Goal: Task Accomplishment & Management: Use online tool/utility

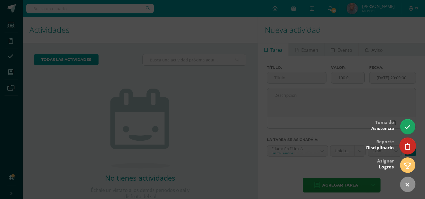
click at [408, 148] on icon at bounding box center [407, 146] width 5 height 7
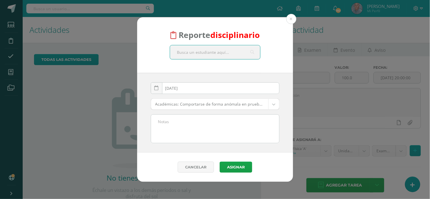
click at [186, 56] on input "text" at bounding box center [215, 52] width 90 height 14
type input "marisabel reyes"
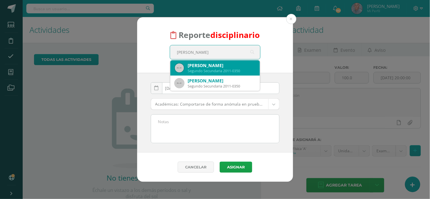
click at [208, 63] on div "Marisabel Reyes Azurdia" at bounding box center [221, 66] width 67 height 6
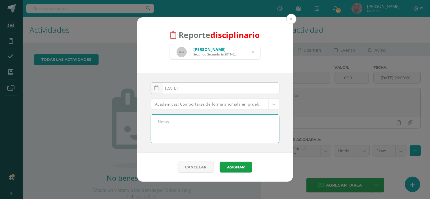
click at [164, 125] on textarea at bounding box center [215, 129] width 128 height 28
paste textarea "Por no traer los zapatos del uniforme de diario ty traer tenis de color blanco"
click at [249, 120] on textarea "Por no traer los zapatos del uniforme de diario ty traer tenis de color blanco" at bounding box center [215, 129] width 128 height 28
click at [247, 121] on textarea "Por no traer los zapatos del uniforme de diario ty traer tenis de color blanco" at bounding box center [215, 129] width 128 height 28
type textarea "Por no traer los zapatos del uniforme de diario y traer tenis de color blanco"
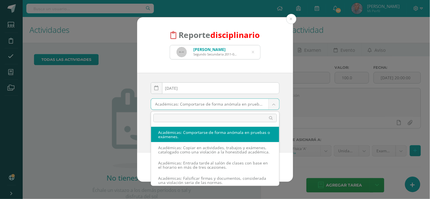
click at [274, 104] on body "Reporte disciplinario Marisabel Reyes Azurdia Segundo Secundaria 2011-0350 mari…" at bounding box center [215, 99] width 430 height 199
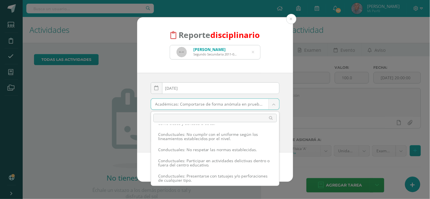
scroll to position [367, 0]
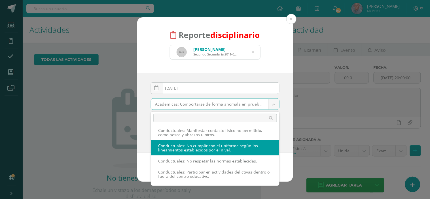
select select "37"
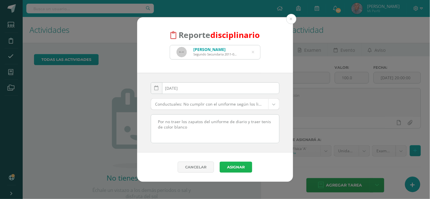
click at [238, 170] on button "Asignar" at bounding box center [235, 167] width 33 height 11
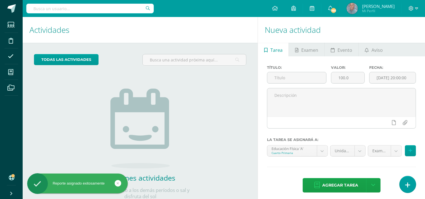
click at [409, 183] on icon at bounding box center [407, 185] width 5 height 7
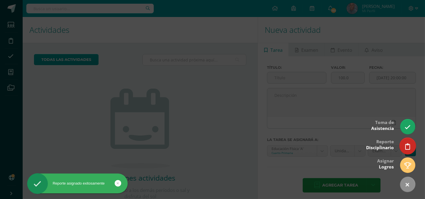
click at [406, 147] on icon at bounding box center [407, 146] width 5 height 7
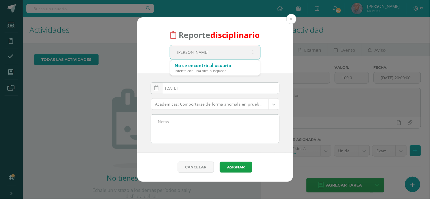
type input "Fabio"
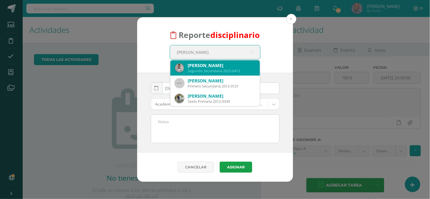
click at [211, 72] on div "Segundo Secundaria 2023-0412" at bounding box center [221, 71] width 67 height 5
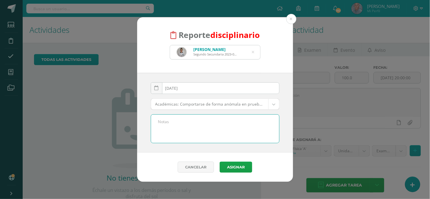
click at [165, 122] on textarea at bounding box center [215, 129] width 128 height 28
paste textarea "Por no traer los zapatos del uniforme de diario ty traer tenis de color blanco"
click at [246, 121] on textarea "Por no traer los zapatos del uniforme de diario ty traer tenis de color blanco" at bounding box center [215, 129] width 128 height 28
type textarea "Por no traer los zapatos del uniforme de diario y traer tenis de color blanco"
click at [274, 102] on body "Reporte disciplinario Fabio Andrés Fernández Aceituno Segundo Secundaria 2023-0…" at bounding box center [215, 99] width 430 height 199
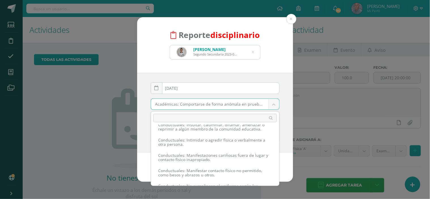
scroll to position [340, 0]
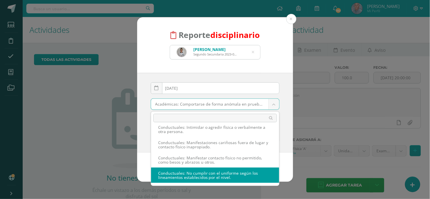
select select "37"
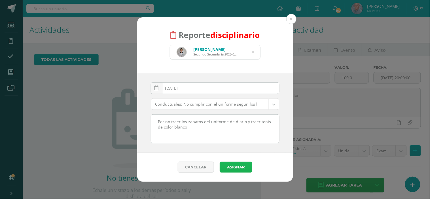
click at [238, 166] on button "Asignar" at bounding box center [235, 167] width 33 height 11
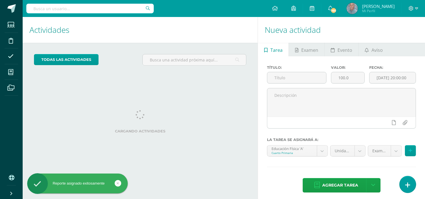
click at [408, 188] on icon at bounding box center [407, 185] width 5 height 7
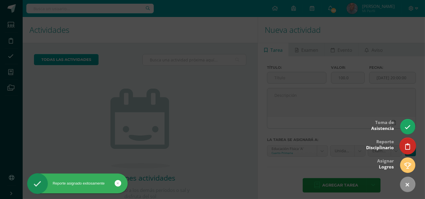
click at [405, 148] on link at bounding box center [408, 146] width 16 height 16
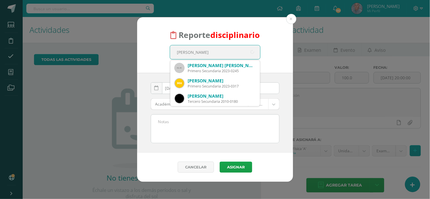
type input "sebastian calderon"
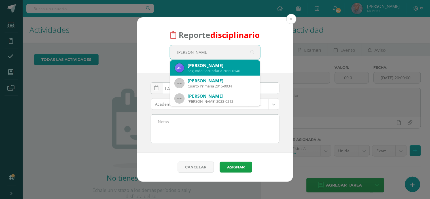
click at [215, 66] on div "André Sebastián Calderón García" at bounding box center [221, 66] width 67 height 6
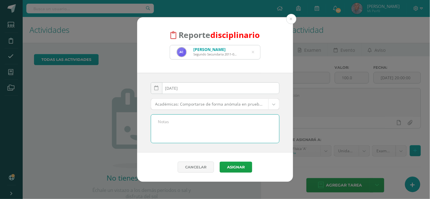
click at [166, 123] on textarea at bounding box center [215, 129] width 128 height 28
paste textarea "Por no traer los zapatos del uniforme de diario ty traer tenis de color blanco"
click at [247, 121] on textarea "Por no traer los zapatos del uniforme de diario ty traer tenis de color blanco" at bounding box center [215, 129] width 128 height 28
type textarea "Por no traer los zapatos del uniforme de diario y traer tenis de color blanco"
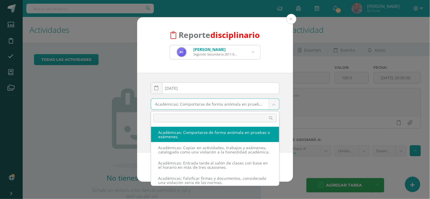
click at [274, 104] on body "Reporte disciplinario André Sebastián Calderón García Segundo Secundaria 2011-0…" at bounding box center [215, 99] width 430 height 199
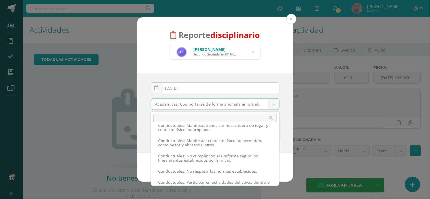
scroll to position [363, 0]
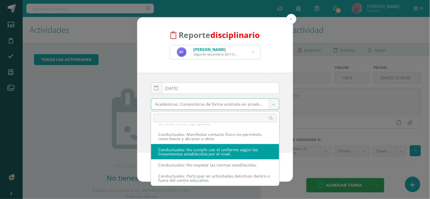
select select "37"
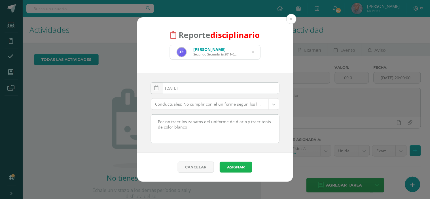
click at [240, 170] on button "Asignar" at bounding box center [235, 167] width 33 height 11
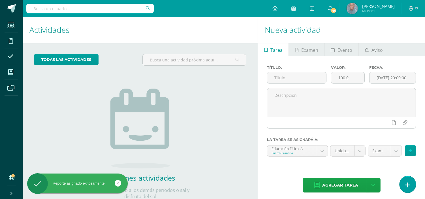
click at [407, 182] on icon at bounding box center [407, 185] width 5 height 7
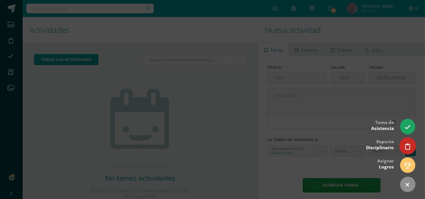
click at [407, 145] on icon at bounding box center [407, 146] width 5 height 7
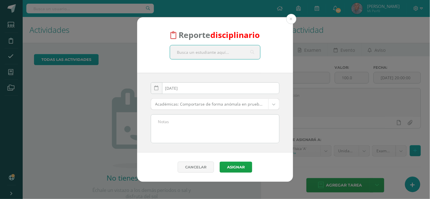
click at [187, 52] on input "text" at bounding box center [215, 52] width 90 height 14
click at [181, 52] on input "text" at bounding box center [215, 52] width 90 height 14
type input "Gustavo Di"
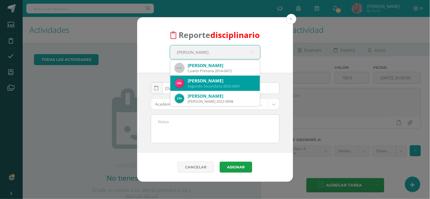
click at [209, 81] on div "Gustavo Andrés Díaz Ardón" at bounding box center [221, 81] width 67 height 6
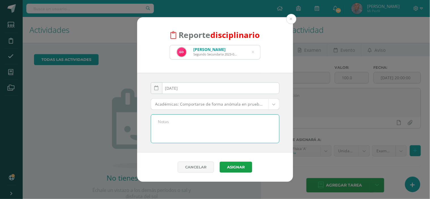
click at [166, 121] on textarea at bounding box center [215, 129] width 128 height 28
paste textarea "Por no traer los zapatos del uniforme de diario ty traer tenis de color blanco"
click at [247, 123] on textarea "Por no traer los zapatos del uniforme de diario ty traer tenis de color blanco" at bounding box center [215, 129] width 128 height 28
click at [188, 127] on textarea "Por no traer los zapatos del uniforme de diario y traer tenis de color blanco" at bounding box center [215, 129] width 128 height 28
click at [194, 129] on textarea "Por no traer los zapatos del uniforme de diario y traer tenis de color azul flo…" at bounding box center [215, 129] width 128 height 28
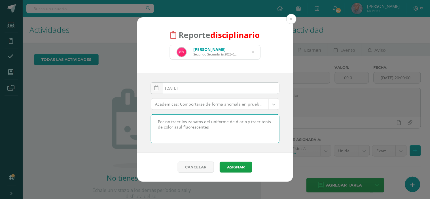
type textarea "Por no traer los zapatos del uniforme de diario y traer tenis de color azul flu…"
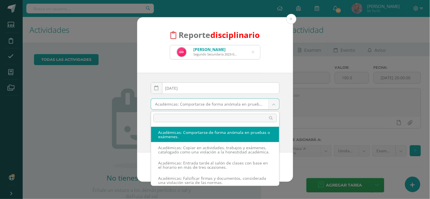
click at [272, 105] on body "Reporte disciplinario Gustavo Andrés Díaz Ardón Segundo Secundaria 2023-0391 Gu…" at bounding box center [215, 99] width 430 height 199
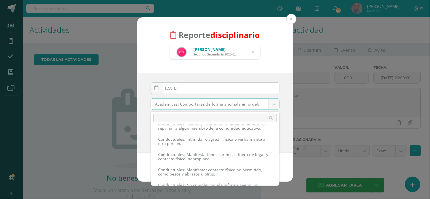
scroll to position [341, 0]
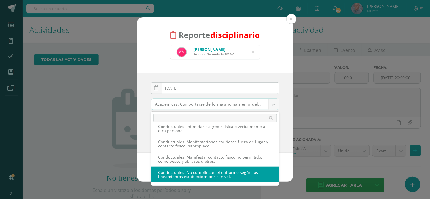
select select "37"
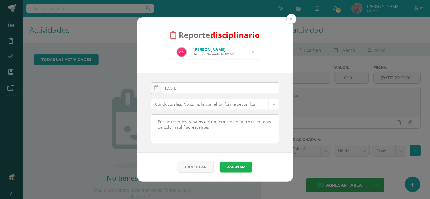
click at [236, 165] on button "Asignar" at bounding box center [235, 167] width 33 height 11
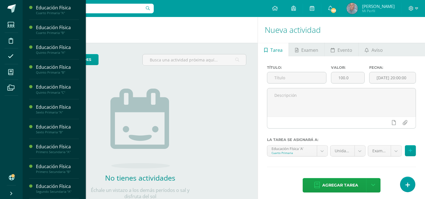
scroll to position [139, 0]
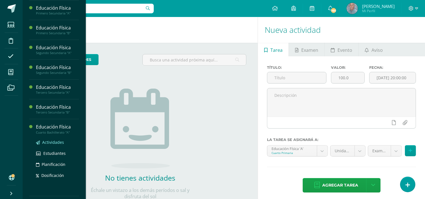
click at [57, 143] on span "Actividades" at bounding box center [53, 142] width 22 height 5
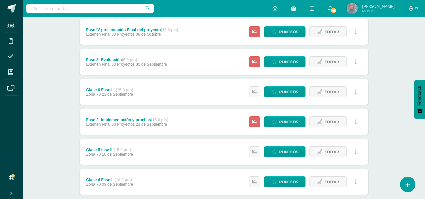
scroll to position [88, 0]
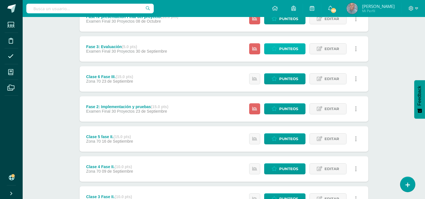
click at [287, 48] on span "Punteos" at bounding box center [288, 49] width 19 height 10
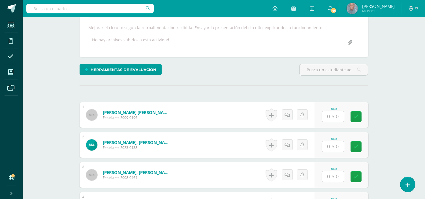
scroll to position [106, 0]
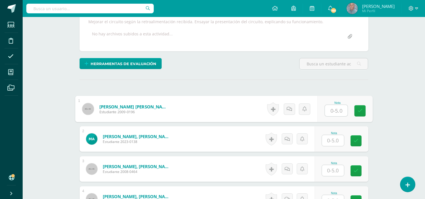
click at [329, 108] on input "text" at bounding box center [336, 110] width 23 height 11
type input "5"
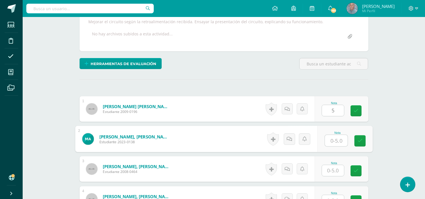
click at [329, 141] on input "text" at bounding box center [336, 140] width 23 height 11
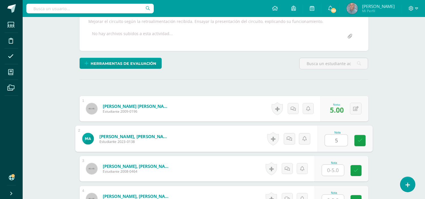
type input "5"
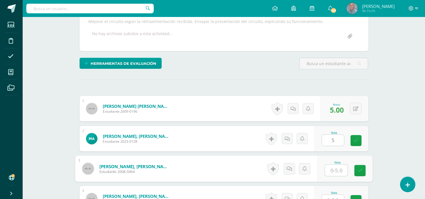
click at [331, 171] on input "text" at bounding box center [336, 170] width 23 height 11
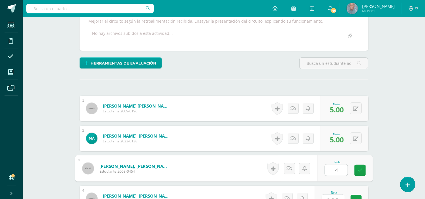
type input "4"
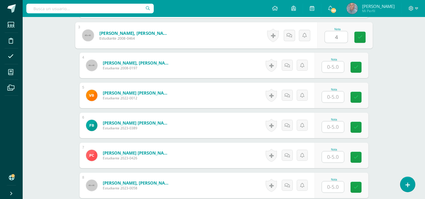
scroll to position [245, 0]
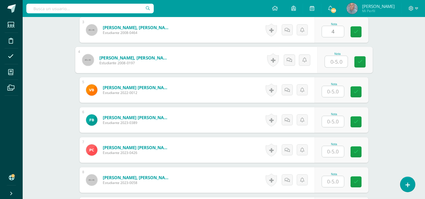
click at [332, 65] on input "text" at bounding box center [336, 61] width 23 height 11
type input "5"
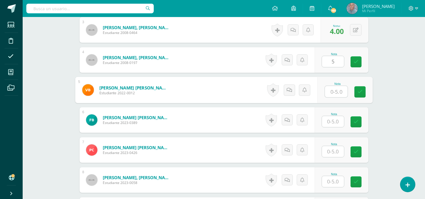
click at [332, 91] on input "text" at bounding box center [336, 91] width 23 height 11
type input "4"
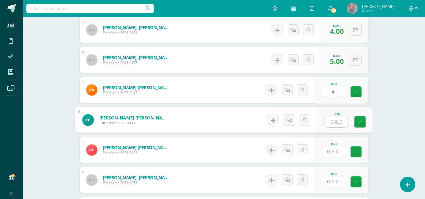
click at [330, 119] on input "text" at bounding box center [336, 121] width 23 height 11
type input "5"
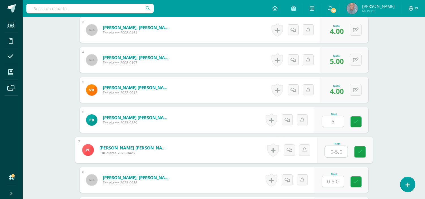
click at [328, 150] on input "text" at bounding box center [336, 151] width 23 height 11
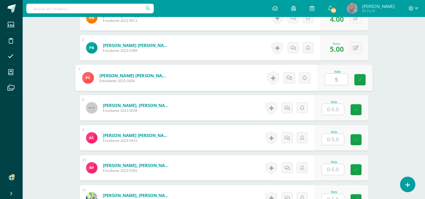
scroll to position [321, 0]
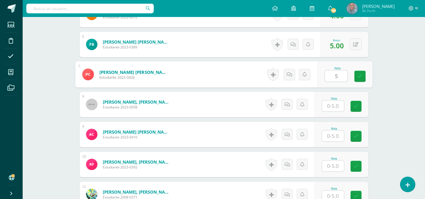
type input "5"
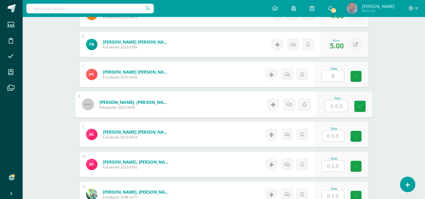
click at [330, 105] on input "text" at bounding box center [336, 106] width 23 height 11
type input "5"
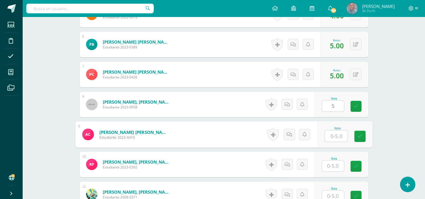
click at [327, 135] on input "text" at bounding box center [336, 136] width 23 height 11
type input "5"
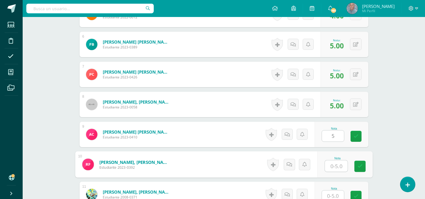
click at [332, 163] on input "text" at bounding box center [336, 166] width 23 height 11
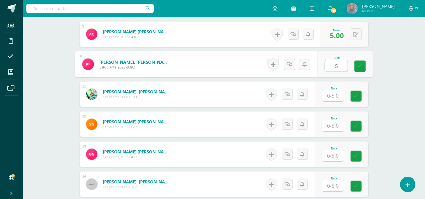
scroll to position [421, 0]
type input "5"
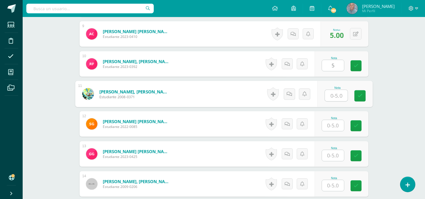
click at [330, 92] on input "text" at bounding box center [336, 95] width 23 height 11
type input "4"
click at [330, 125] on input "text" at bounding box center [333, 125] width 22 height 11
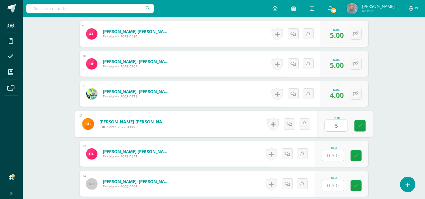
type input "5"
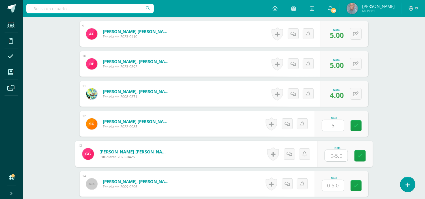
click at [332, 156] on input "text" at bounding box center [336, 155] width 23 height 11
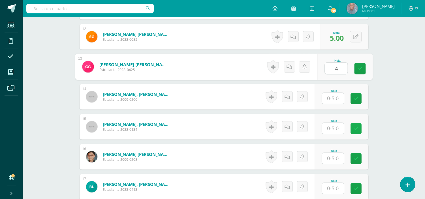
scroll to position [509, 0]
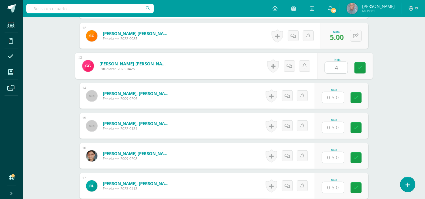
type input "4"
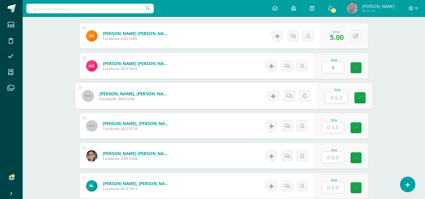
click at [331, 97] on input "text" at bounding box center [336, 97] width 23 height 11
type input "5"
click at [333, 128] on input "text" at bounding box center [333, 127] width 22 height 11
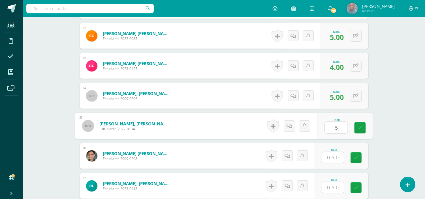
type input "5"
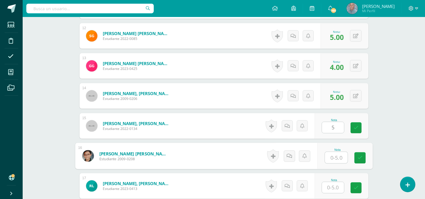
click at [332, 159] on input "text" at bounding box center [336, 157] width 23 height 11
type input "5"
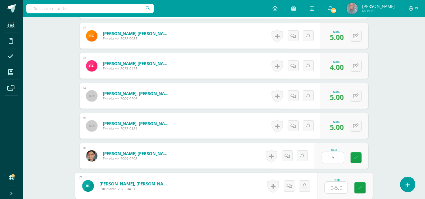
click at [331, 189] on input "text" at bounding box center [336, 187] width 23 height 11
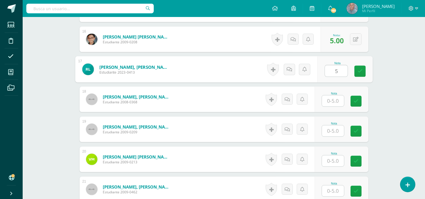
scroll to position [635, 0]
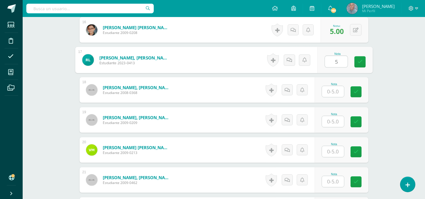
type input "5"
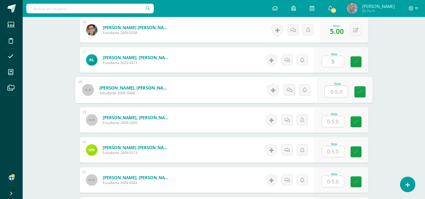
click at [324, 92] on div "Nota" at bounding box center [344, 90] width 55 height 26
type input "5"
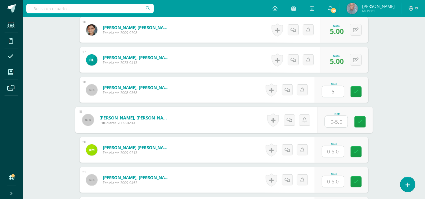
click at [330, 122] on input "text" at bounding box center [336, 121] width 23 height 11
type input "5"
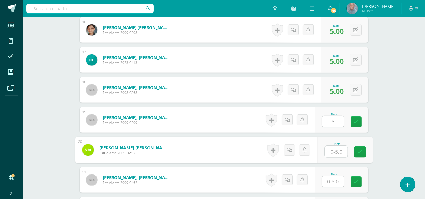
click at [332, 152] on input "text" at bounding box center [336, 151] width 23 height 11
type input "5"
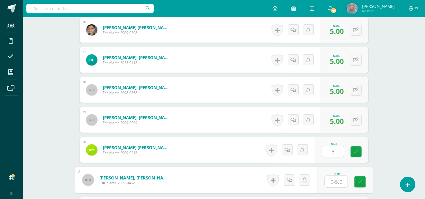
click at [330, 182] on input "text" at bounding box center [336, 181] width 23 height 11
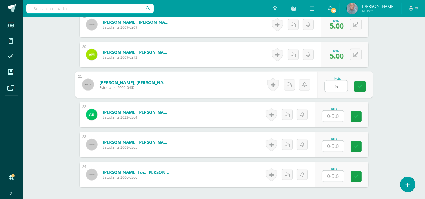
scroll to position [736, 0]
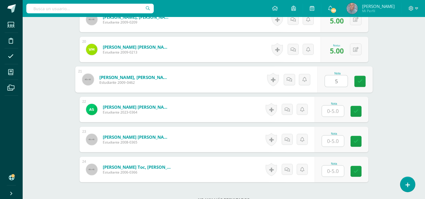
type input "5"
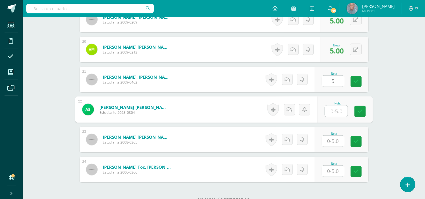
click at [330, 110] on input "text" at bounding box center [336, 111] width 23 height 11
type input "4"
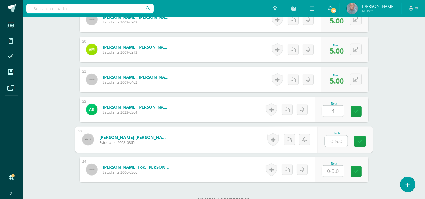
click at [330, 139] on input "text" at bounding box center [336, 141] width 23 height 11
type input "5"
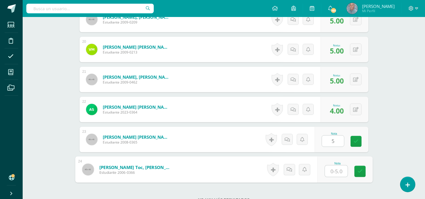
click at [329, 171] on input "text" at bounding box center [336, 171] width 23 height 11
type input "4"
click at [360, 172] on icon at bounding box center [359, 171] width 5 height 5
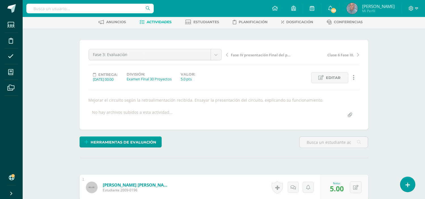
scroll to position [0, 0]
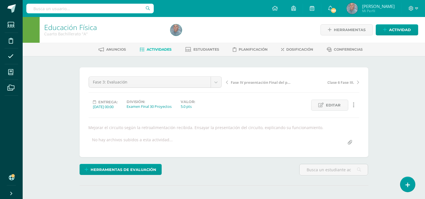
click at [156, 49] on span "Actividades" at bounding box center [159, 49] width 25 height 4
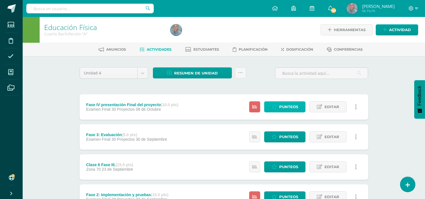
click at [288, 104] on span "Punteos" at bounding box center [288, 107] width 19 height 10
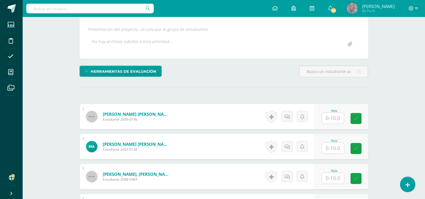
scroll to position [101, 0]
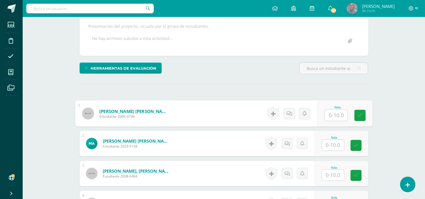
click at [331, 116] on input "text" at bounding box center [336, 115] width 23 height 11
type input "10"
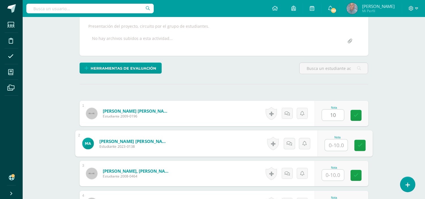
click at [332, 144] on input "text" at bounding box center [336, 145] width 23 height 11
type input "10"
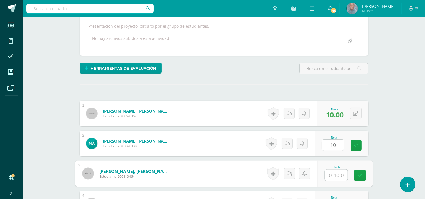
click at [329, 178] on input "text" at bounding box center [336, 175] width 23 height 11
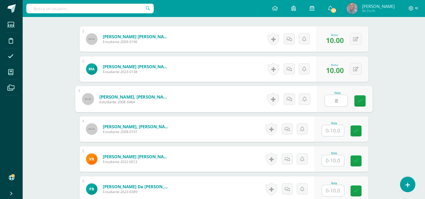
scroll to position [177, 0]
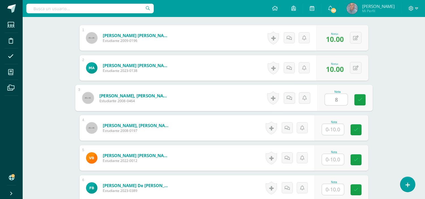
type input "8"
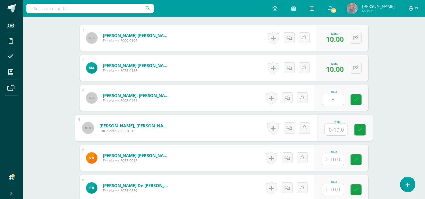
click at [328, 129] on input "text" at bounding box center [336, 129] width 23 height 11
type input "10"
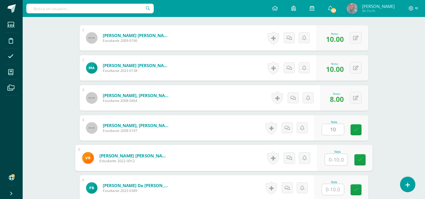
click at [332, 157] on input "text" at bounding box center [336, 159] width 23 height 11
type input "8"
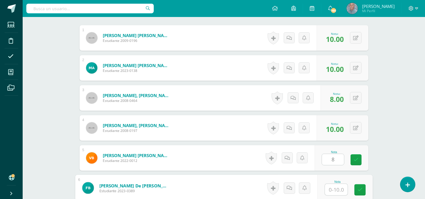
click at [330, 191] on input "text" at bounding box center [336, 189] width 23 height 11
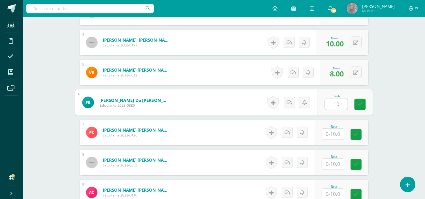
scroll to position [265, 0]
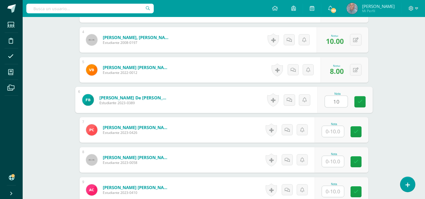
type input "10"
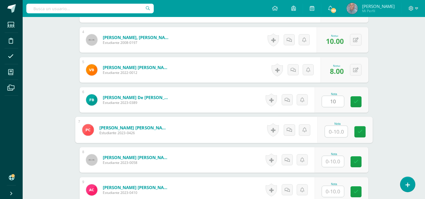
click at [330, 131] on input "text" at bounding box center [336, 131] width 23 height 11
type input "10"
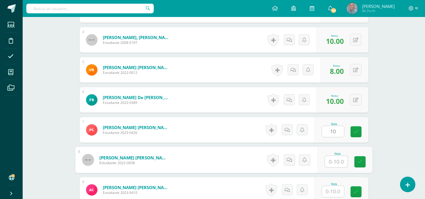
click at [329, 163] on input "text" at bounding box center [336, 161] width 23 height 11
type input "10"
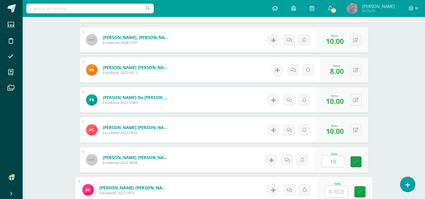
click at [330, 193] on input "text" at bounding box center [336, 191] width 23 height 11
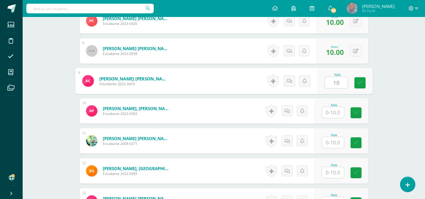
scroll to position [383, 0]
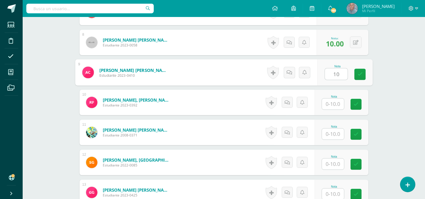
type input "10"
click at [330, 106] on input "text" at bounding box center [333, 104] width 22 height 11
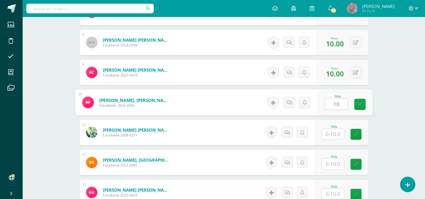
type input "10"
click at [330, 134] on input "text" at bounding box center [333, 134] width 22 height 11
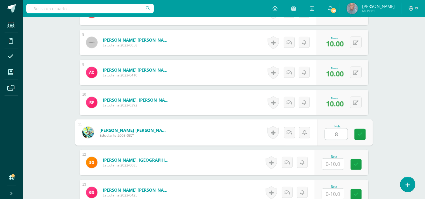
type input "8"
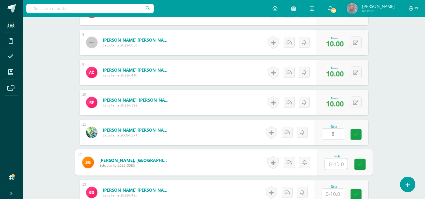
click at [328, 165] on input "text" at bounding box center [336, 164] width 23 height 11
type input "10"
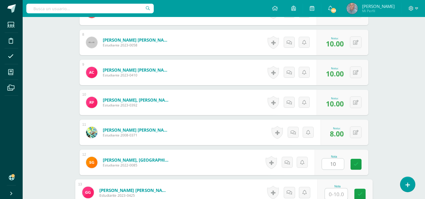
click at [328, 194] on input "text" at bounding box center [336, 194] width 23 height 11
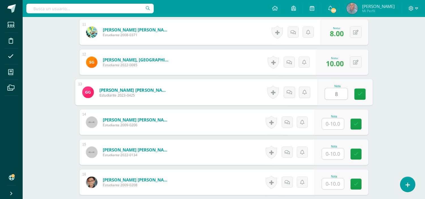
scroll to position [483, 0]
type input "8"
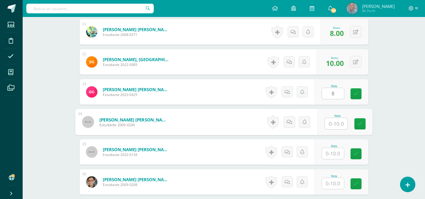
click at [326, 125] on input "text" at bounding box center [336, 123] width 23 height 11
type input "10"
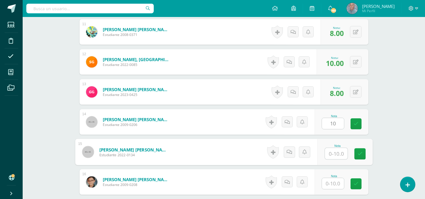
click at [330, 153] on input "text" at bounding box center [336, 153] width 23 height 11
type input "10"
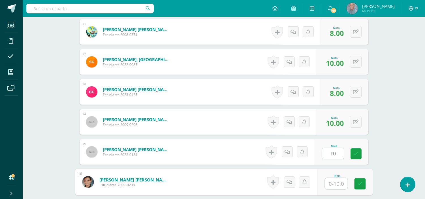
click at [331, 183] on input "text" at bounding box center [336, 183] width 23 height 11
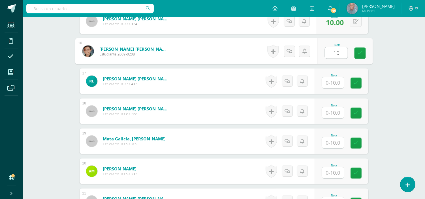
scroll to position [621, 0]
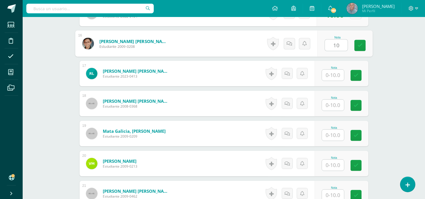
type input "10"
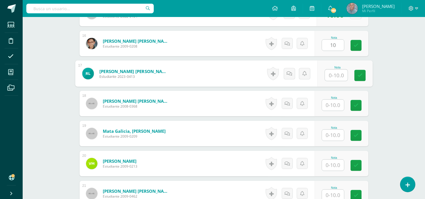
click at [326, 72] on input "text" at bounding box center [336, 75] width 23 height 11
type input "10"
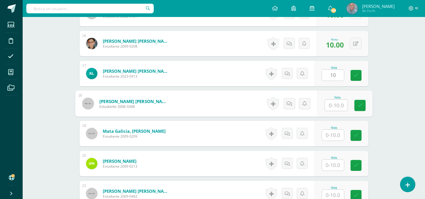
click at [331, 107] on input "text" at bounding box center [336, 105] width 23 height 11
type input "10"
click at [329, 138] on input "text" at bounding box center [333, 135] width 22 height 11
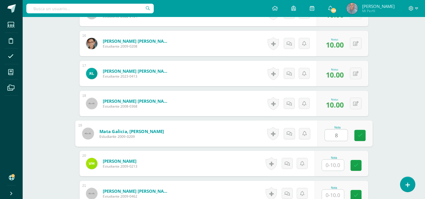
type input "8"
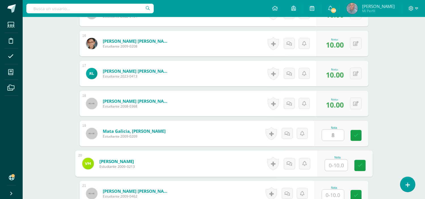
click at [327, 165] on input "text" at bounding box center [336, 165] width 23 height 11
type input "10"
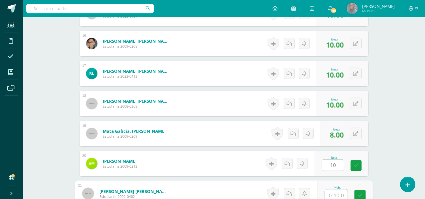
click at [330, 193] on input "text" at bounding box center [336, 195] width 23 height 11
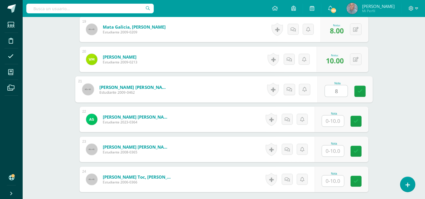
scroll to position [735, 0]
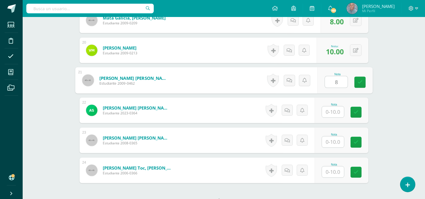
type input "8"
click at [330, 112] on input "text" at bounding box center [333, 111] width 22 height 11
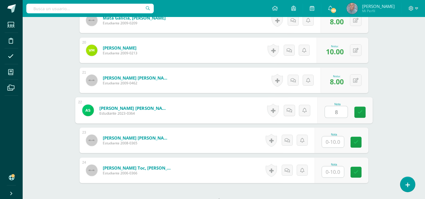
type input "8"
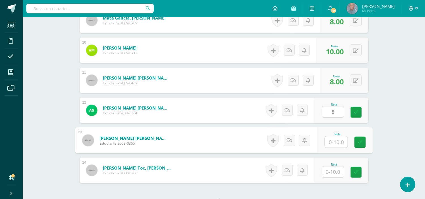
click at [328, 142] on input "text" at bounding box center [336, 141] width 23 height 11
type input "10"
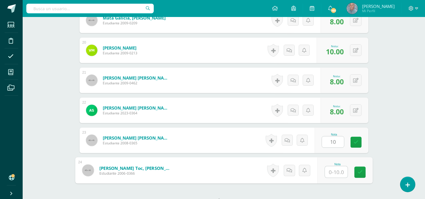
click at [328, 168] on input "text" at bounding box center [336, 171] width 23 height 11
type input "8"
click at [358, 170] on icon at bounding box center [359, 172] width 5 height 5
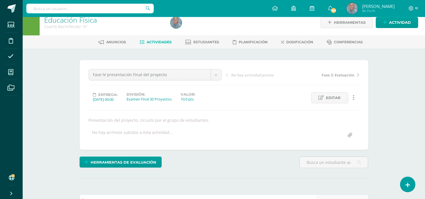
scroll to position [0, 0]
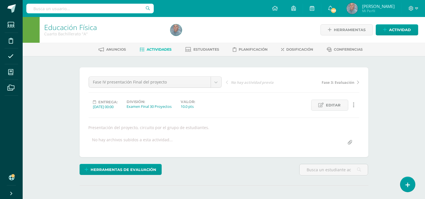
click at [157, 48] on span "Actividades" at bounding box center [159, 49] width 25 height 4
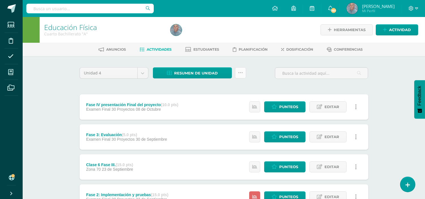
click at [238, 72] on icon at bounding box center [240, 73] width 5 height 5
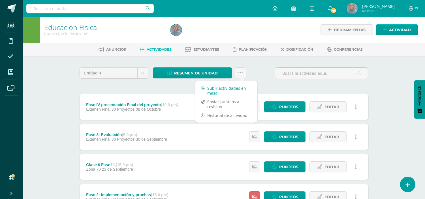
click at [227, 88] on link "Subir actividades en masa" at bounding box center [226, 91] width 62 height 14
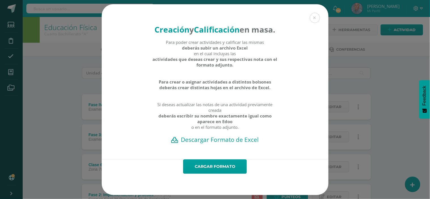
click at [227, 144] on h2 "Descargar Formato de Excel" at bounding box center [215, 140] width 207 height 8
click at [309, 13] on button at bounding box center [314, 18] width 10 height 10
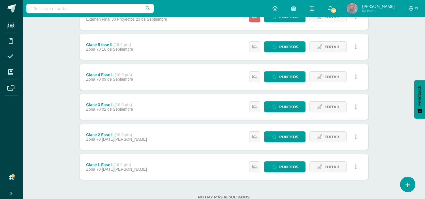
scroll to position [198, 0]
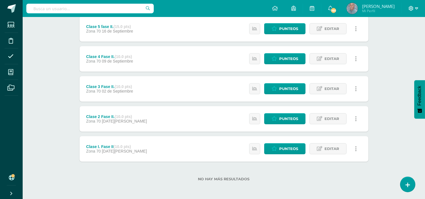
click at [415, 8] on span at bounding box center [414, 8] width 10 height 6
click at [394, 37] on span "Cerrar sesión" at bounding box center [398, 38] width 25 height 5
